Goal: Transaction & Acquisition: Download file/media

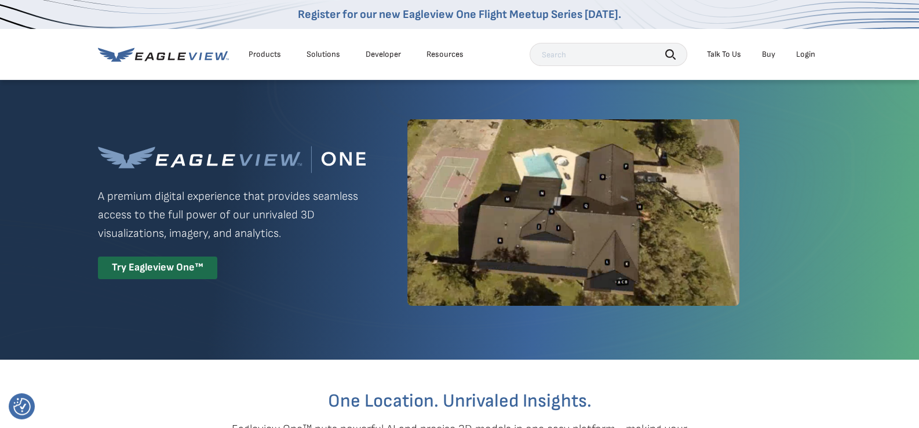
click at [803, 55] on div "Login" at bounding box center [805, 54] width 19 height 10
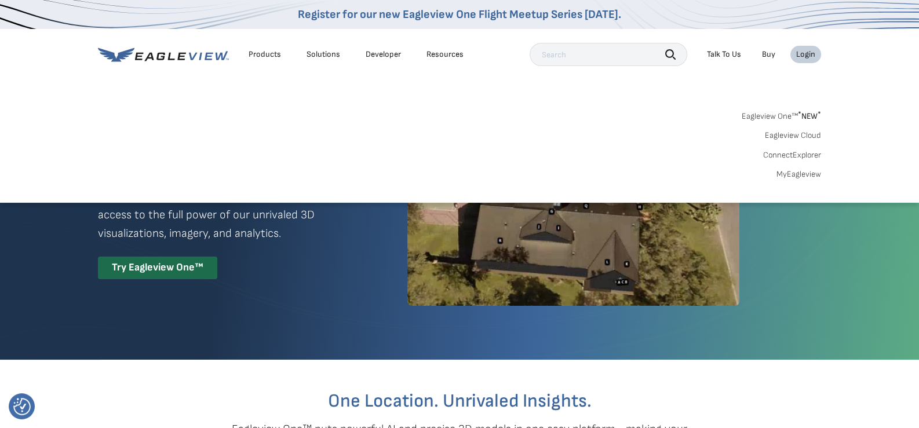
click at [812, 170] on link "MyEagleview" at bounding box center [798, 174] width 45 height 10
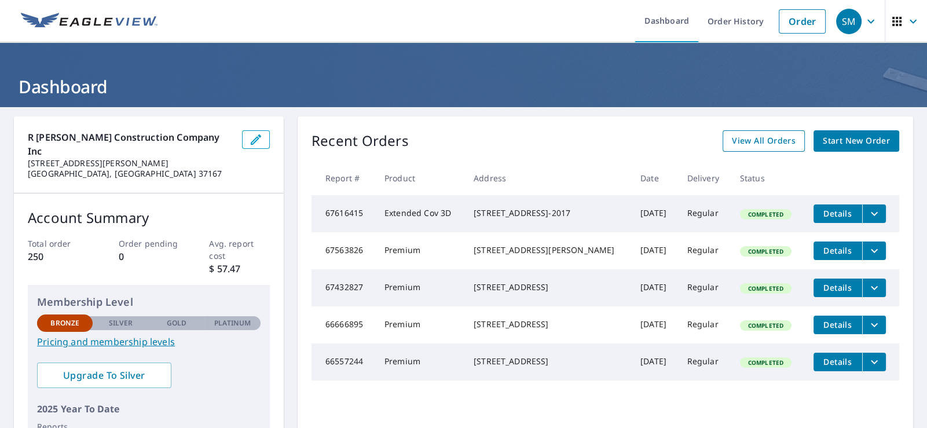
click at [780, 144] on span "View All Orders" at bounding box center [764, 141] width 64 height 14
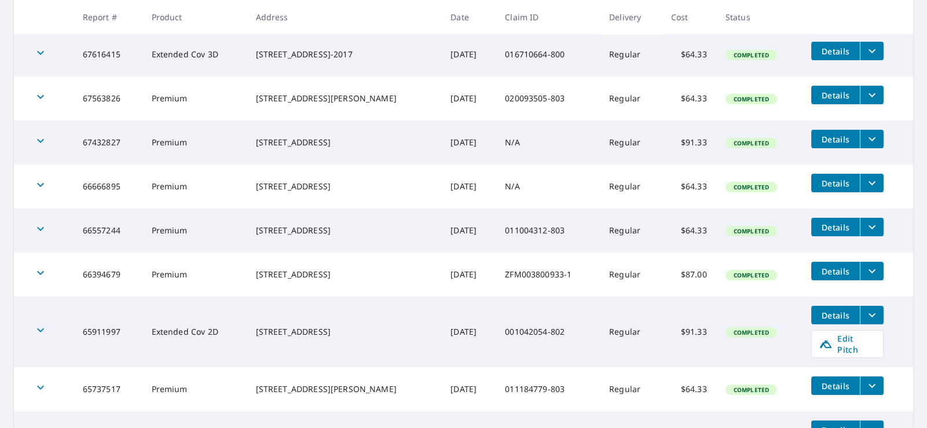
scroll to position [231, 0]
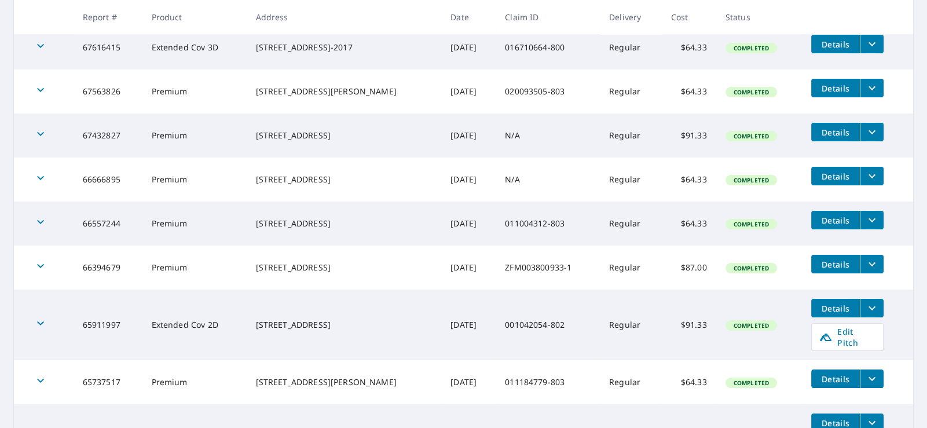
click at [819, 305] on span "Details" at bounding box center [836, 308] width 35 height 11
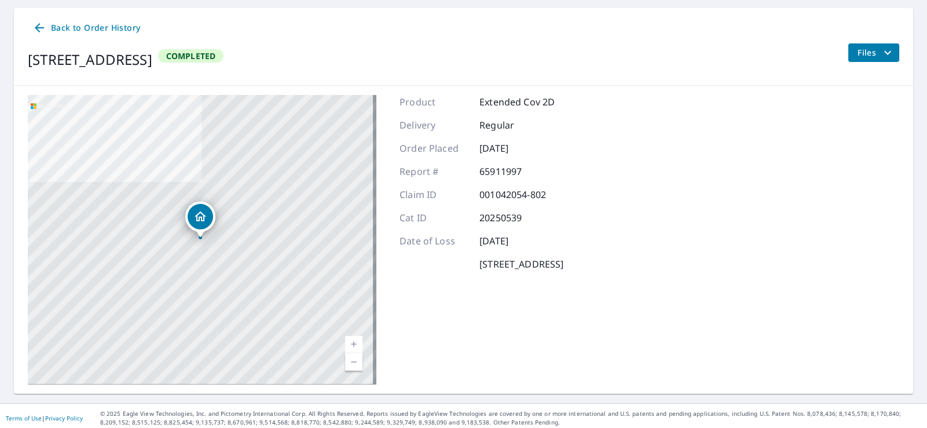
click at [867, 48] on span "Files" at bounding box center [876, 53] width 37 height 14
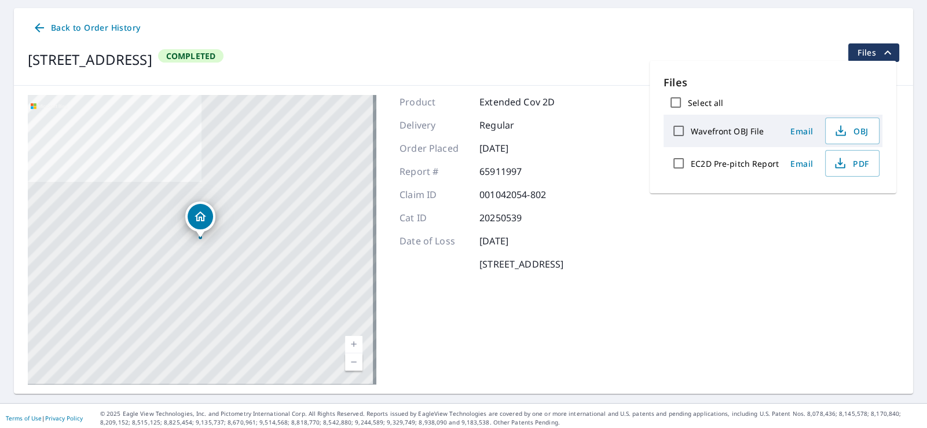
click at [677, 100] on input "Select all" at bounding box center [676, 102] width 24 height 24
checkbox input "true"
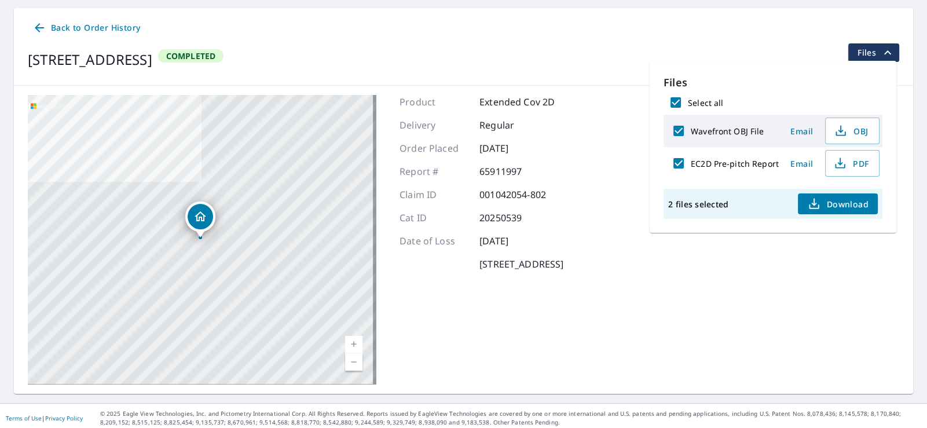
click at [830, 197] on span "Download" at bounding box center [838, 204] width 61 height 14
